Goal: Task Accomplishment & Management: Complete application form

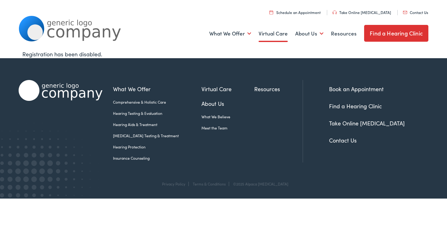
click at [329, 136] on link "Contact Us" at bounding box center [343, 140] width 28 height 8
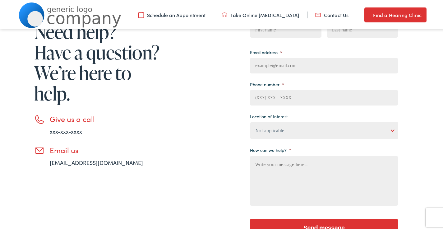
scroll to position [103, 0]
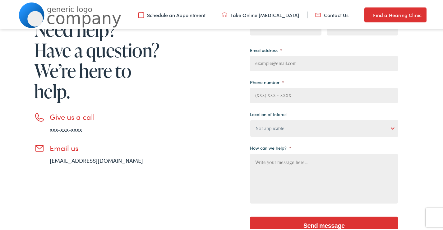
click at [284, 89] on input "Phone number *" at bounding box center [324, 94] width 148 height 16
type input "3173337604"
type input "Nick"
type input "Melvin"
type input "nick@cooperbuildingservice.com"
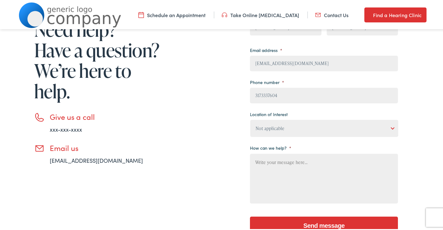
click at [288, 135] on select "Not applicable Estes Audiology, Seguin Estes Audiology, San Antonio Estes Audio…" at bounding box center [324, 126] width 148 height 17
select select "Estes Audiology, San Antonio"
click at [250, 118] on select "Not applicable Estes Audiology, Seguin Estes Audiology, San Antonio Estes Audio…" at bounding box center [324, 126] width 148 height 17
click at [277, 174] on textarea "How can we help? *" at bounding box center [324, 177] width 148 height 50
paste textarea "I work with a locally owned and operated cleaning company with over 15 years of…"
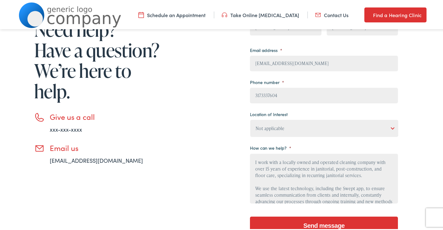
scroll to position [86, 0]
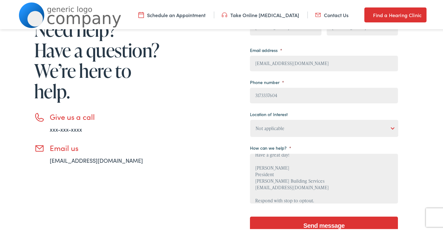
type textarea "I work with a locally owned and operated cleaning company with over 15 years of…"
click at [298, 216] on input "Send message" at bounding box center [324, 224] width 148 height 19
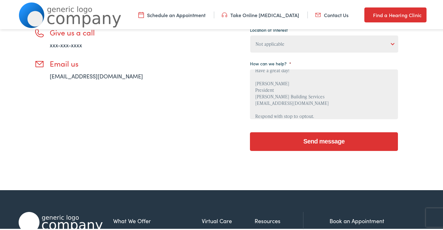
scroll to position [183, 0]
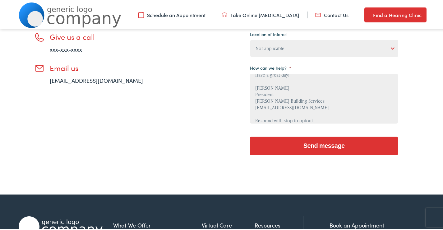
click at [301, 146] on input "Send message" at bounding box center [324, 144] width 148 height 19
